Goal: Navigation & Orientation: Understand site structure

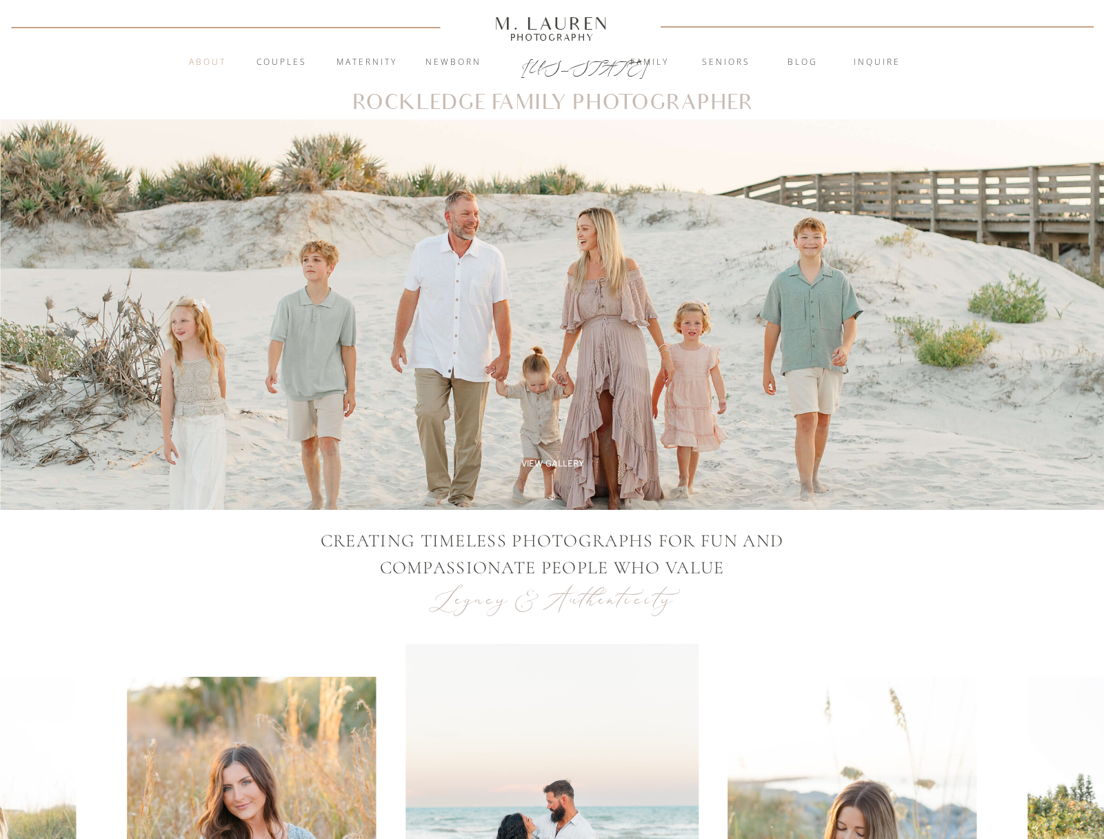
click at [214, 63] on nav "About" at bounding box center [207, 63] width 53 height 14
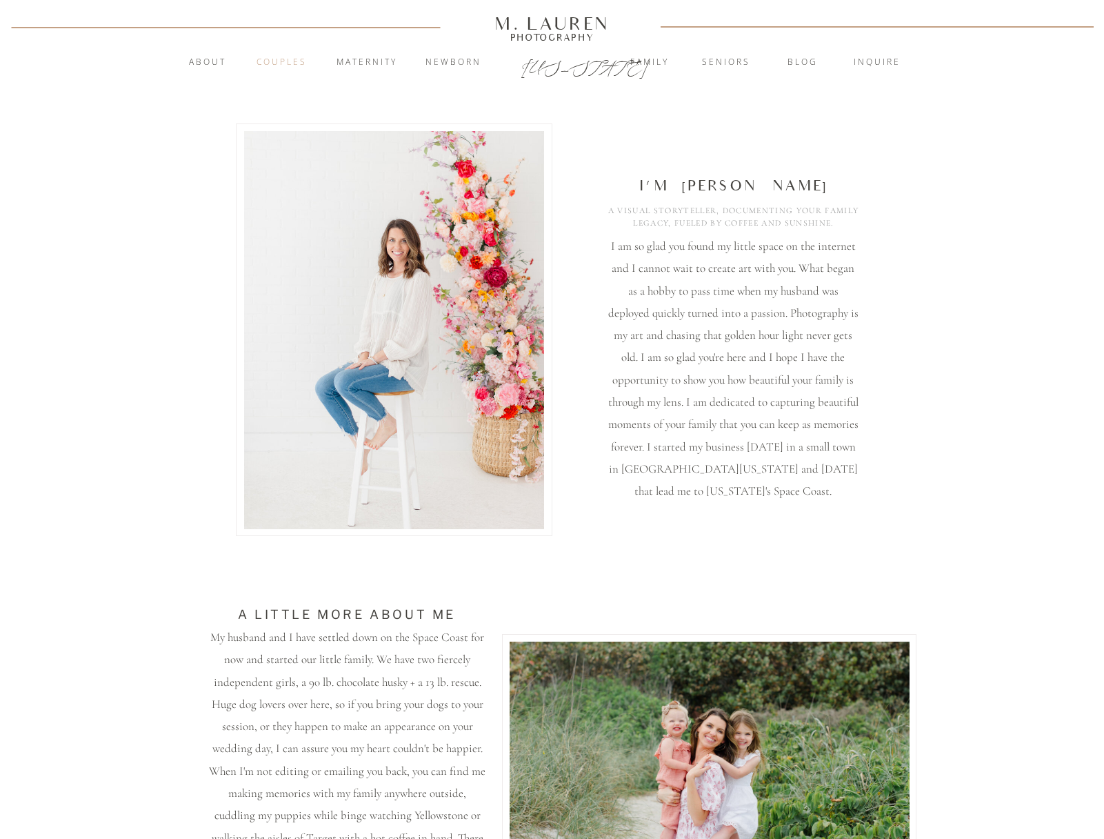
click at [300, 59] on nav "Couples" at bounding box center [282, 63] width 74 height 14
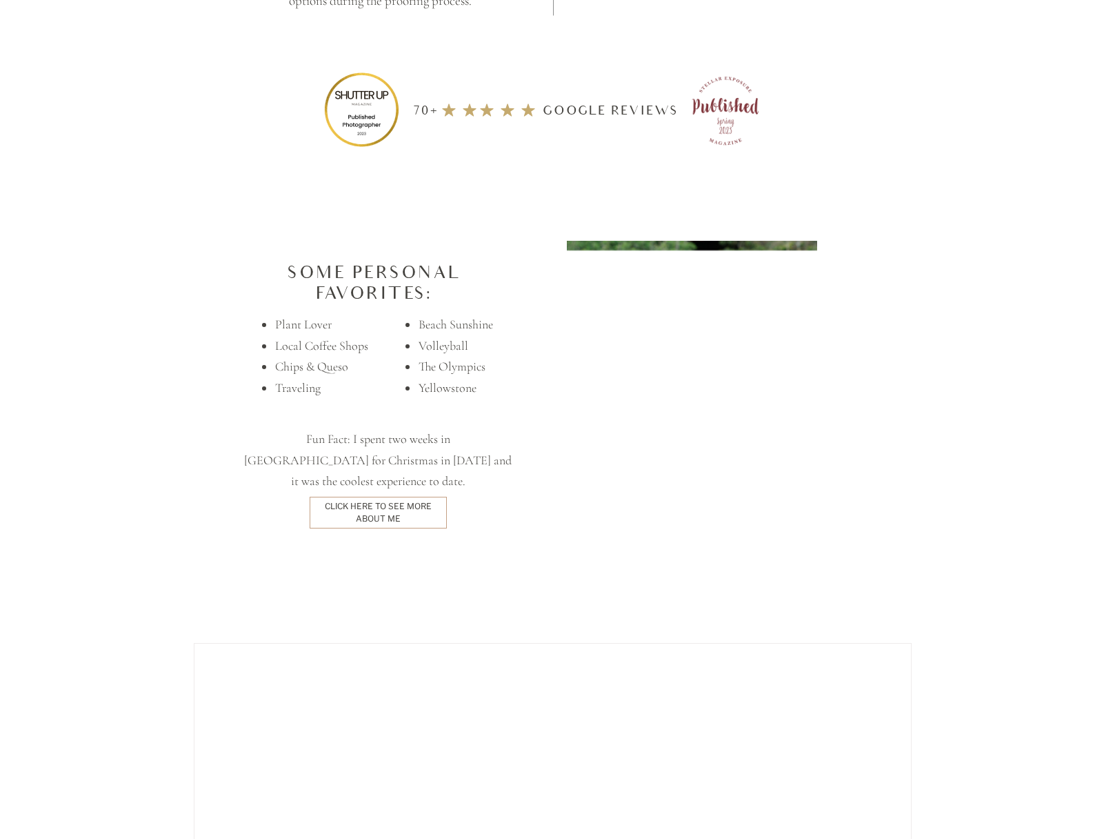
scroll to position [3094, 0]
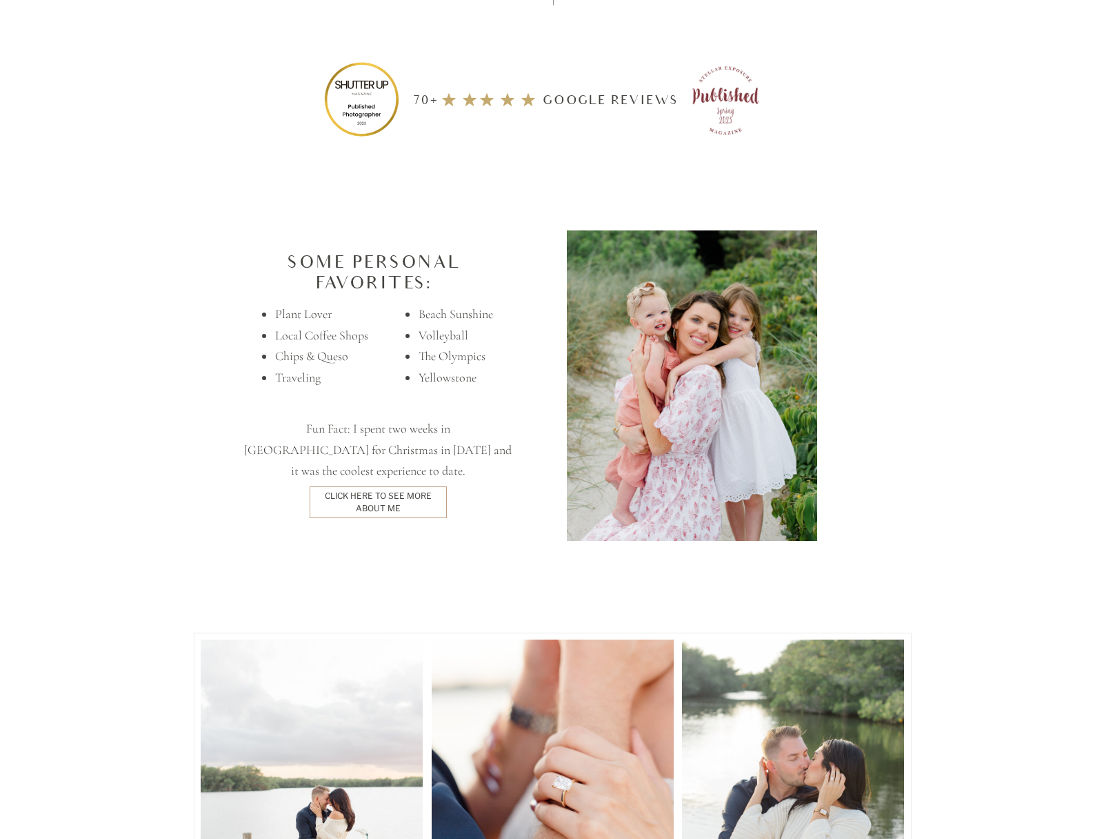
click at [580, 99] on p "70+ google Reviews" at bounding box center [546, 97] width 278 height 19
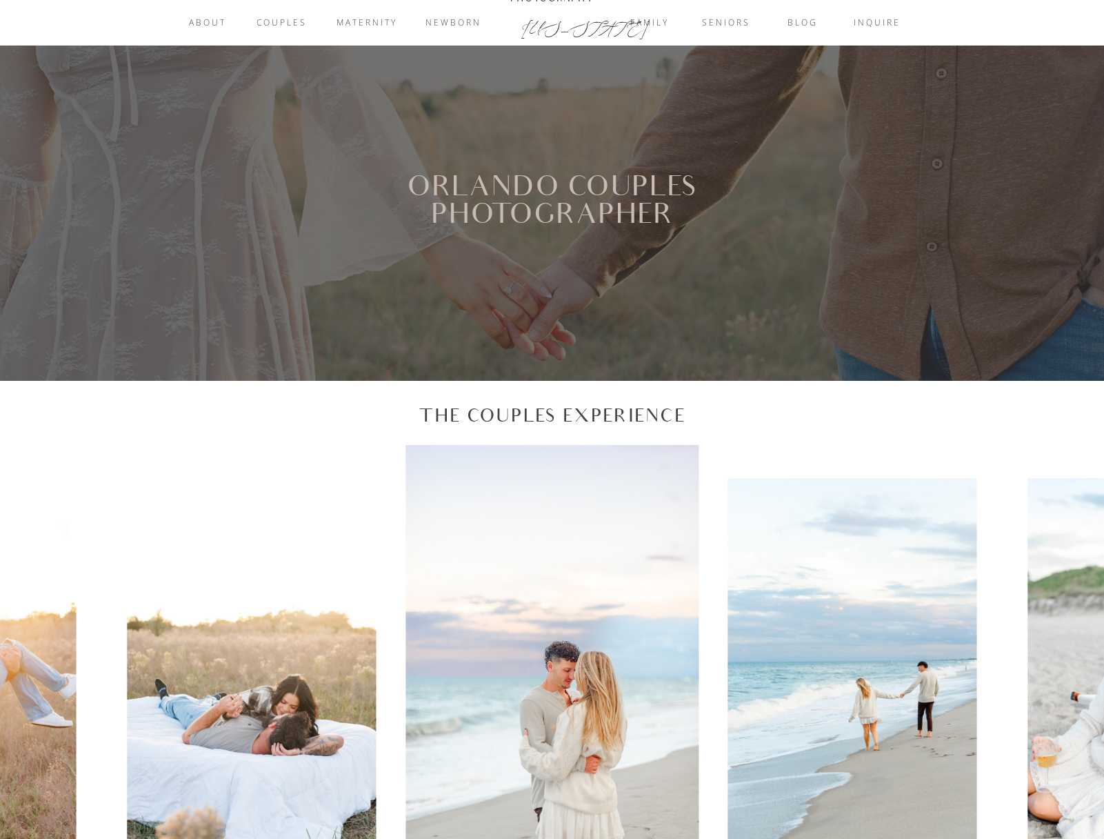
scroll to position [0, 0]
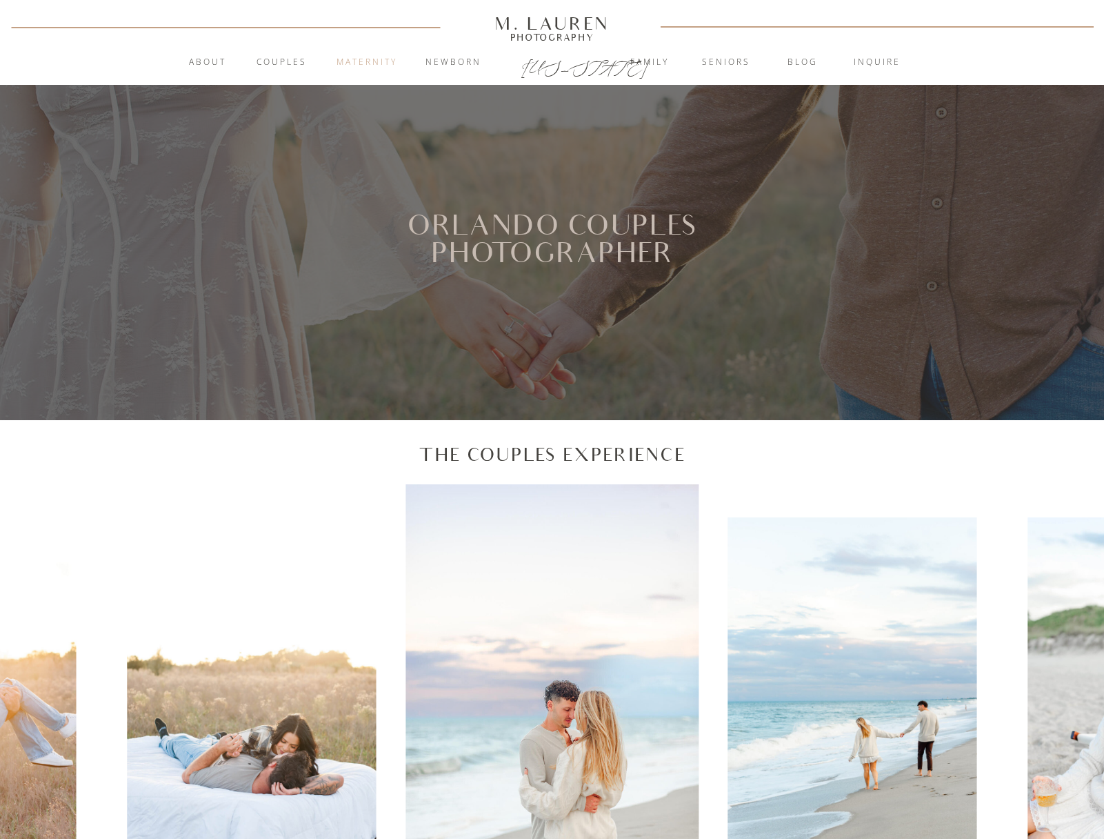
click at [391, 64] on nav "Maternity" at bounding box center [367, 63] width 74 height 14
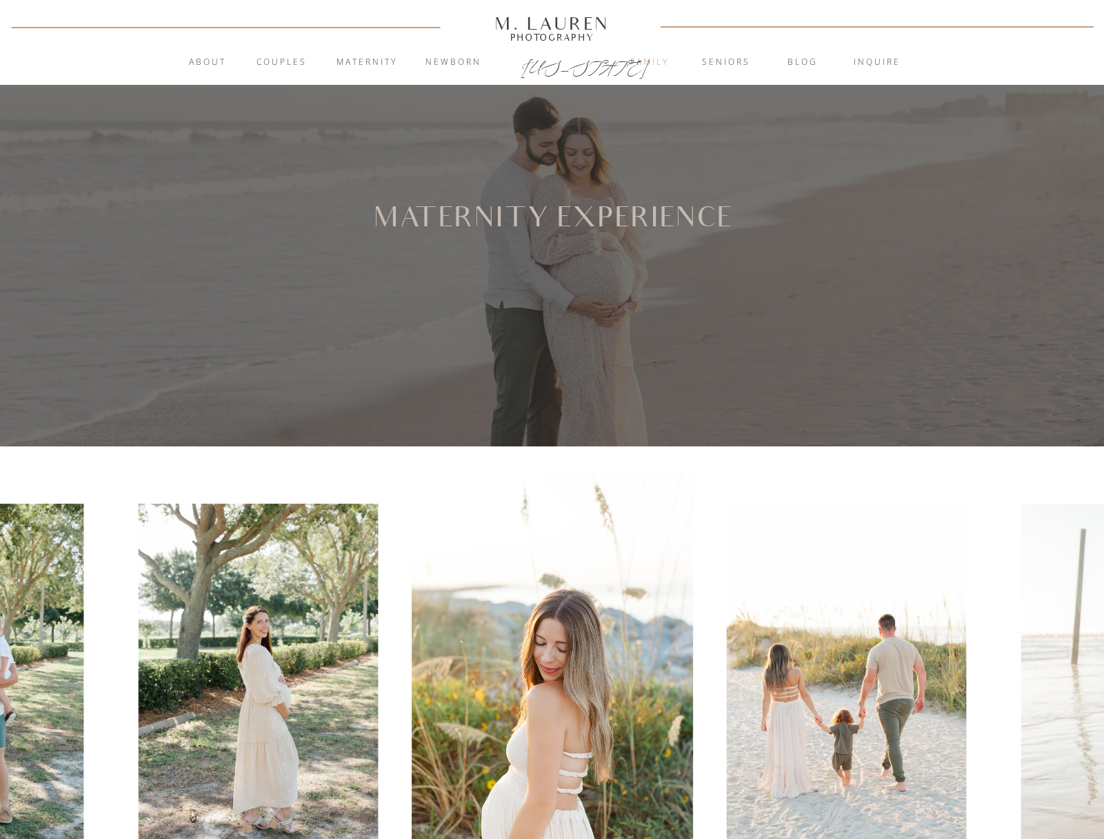
click at [657, 60] on nav "Family" at bounding box center [650, 63] width 74 height 14
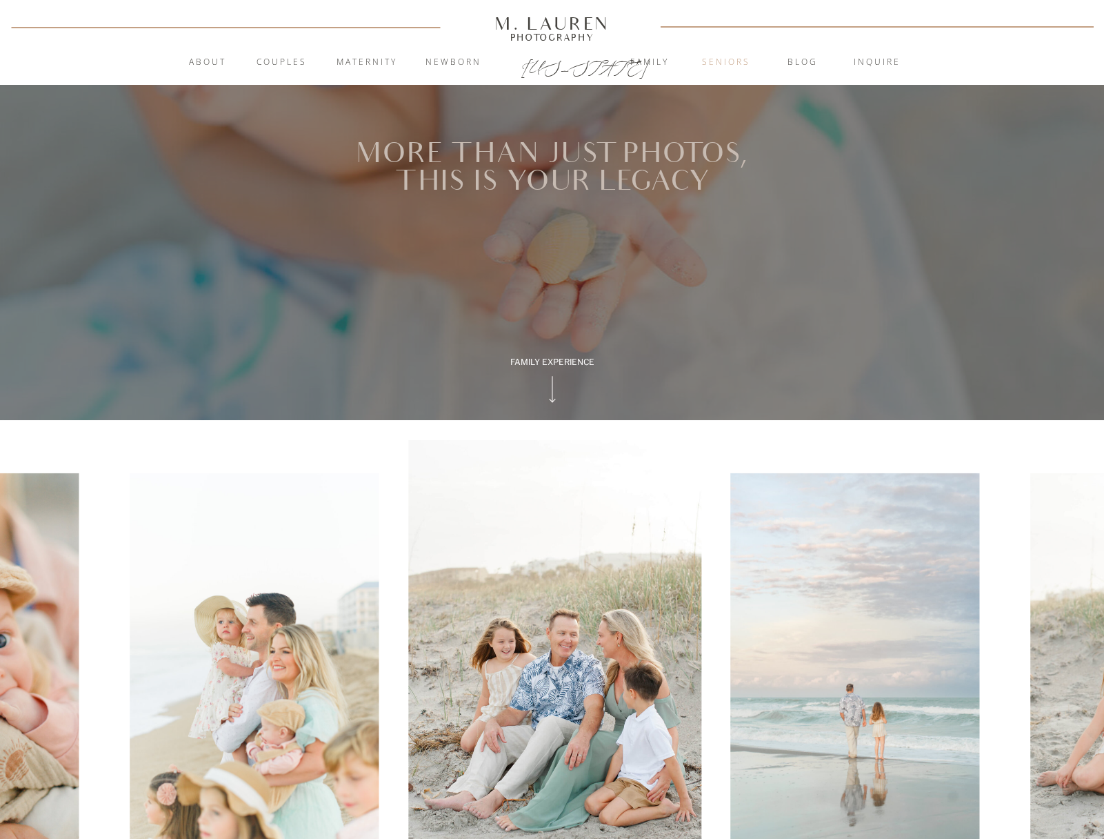
click at [736, 61] on nav "Seniors" at bounding box center [726, 63] width 74 height 14
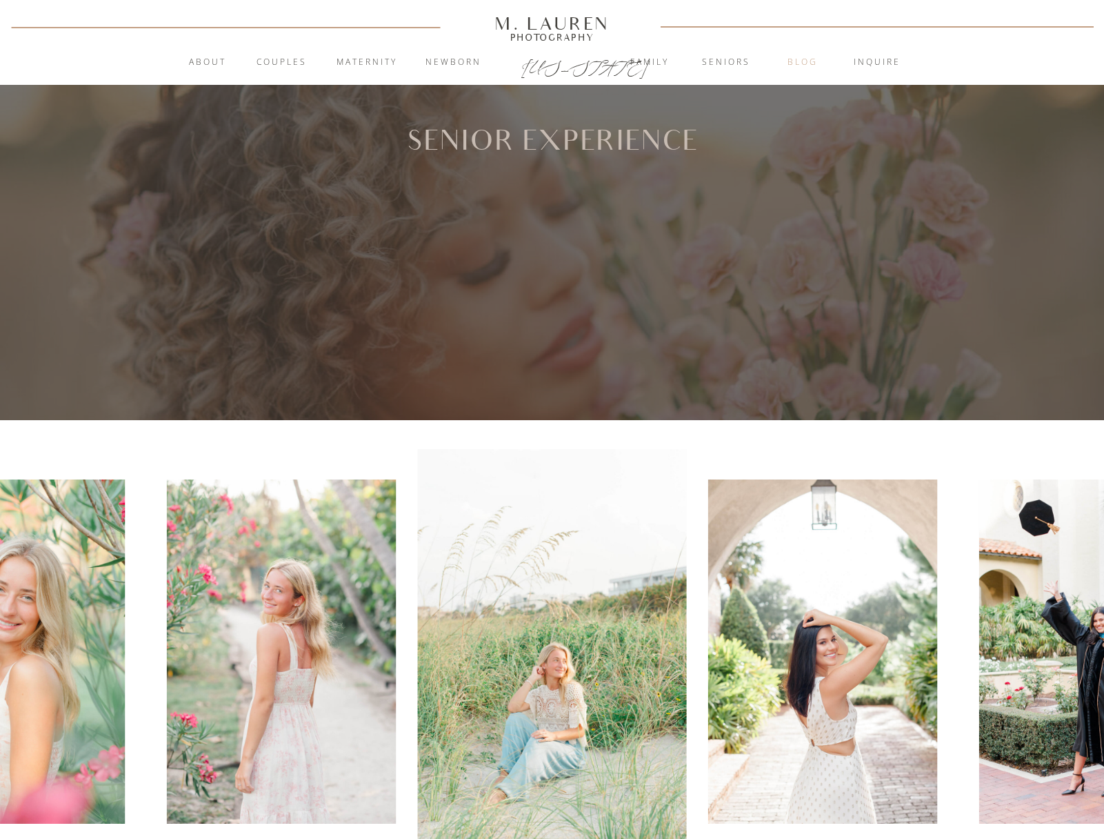
click at [806, 61] on nav "blog" at bounding box center [803, 63] width 74 height 14
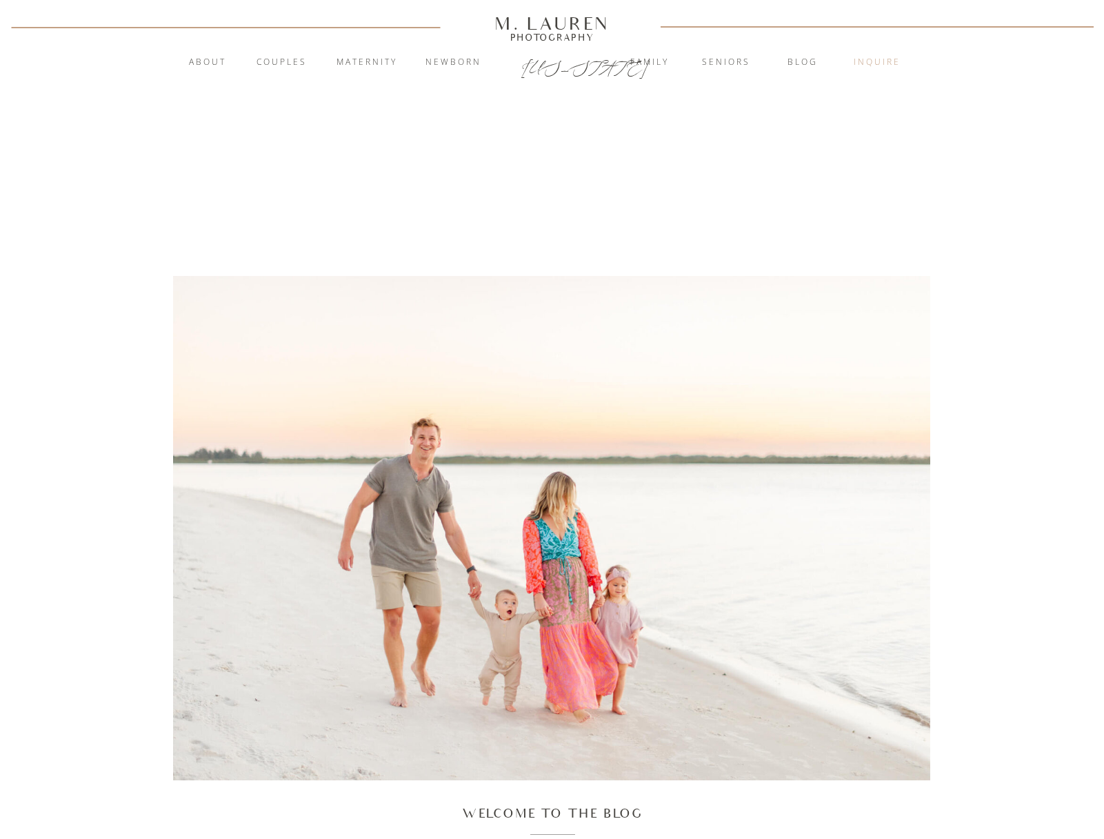
click at [882, 65] on nav "inquire" at bounding box center [877, 63] width 74 height 14
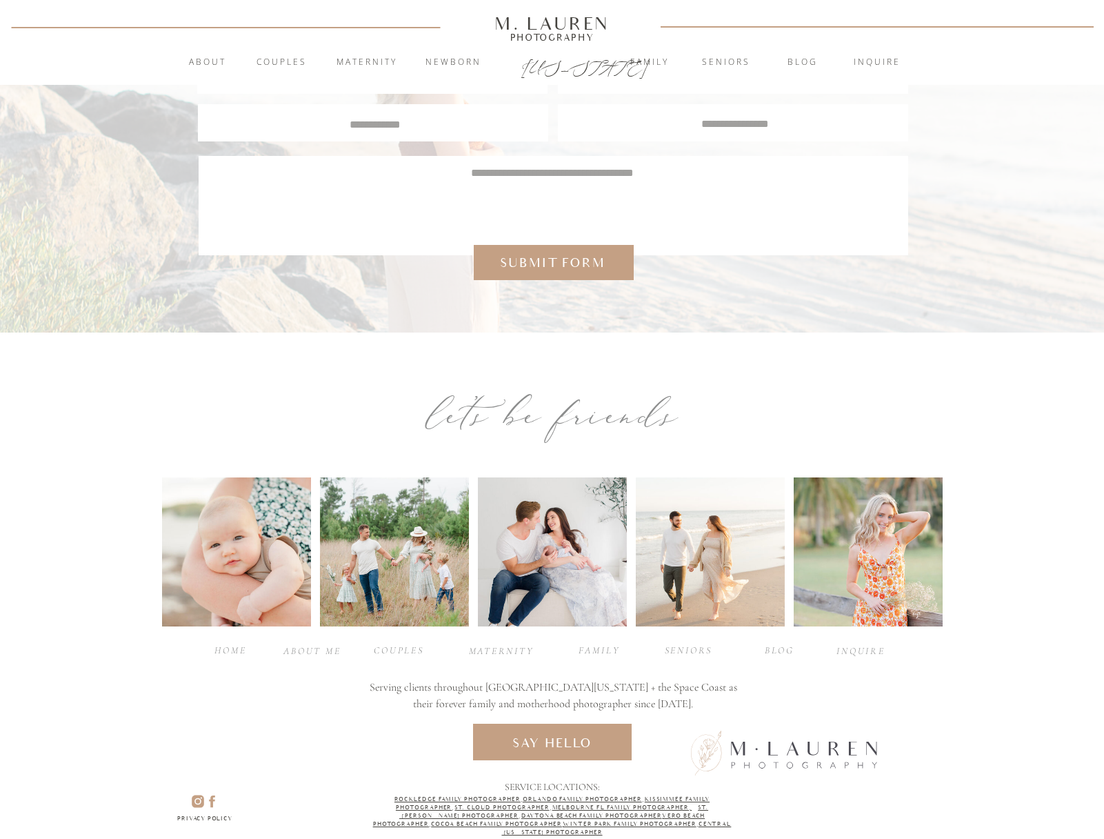
scroll to position [446, 0]
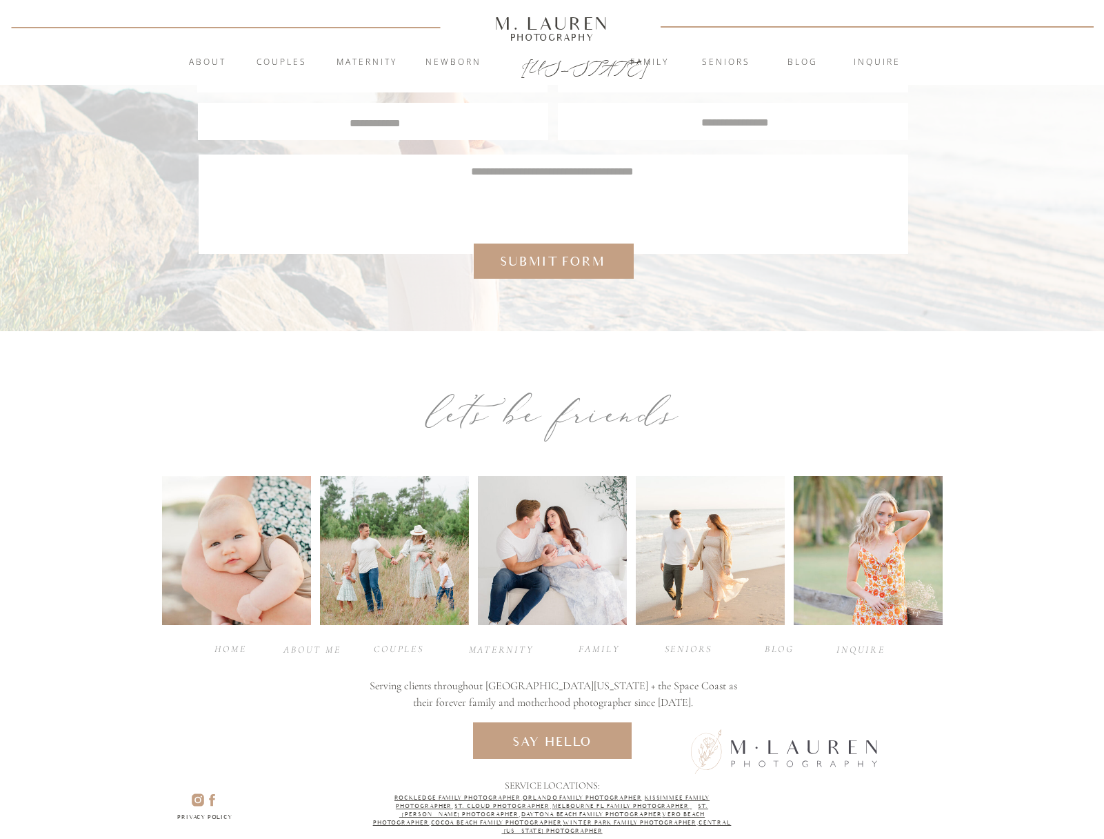
click at [215, 819] on div "Privacy policy" at bounding box center [205, 819] width 86 height 12
